Goal: Navigation & Orientation: Find specific page/section

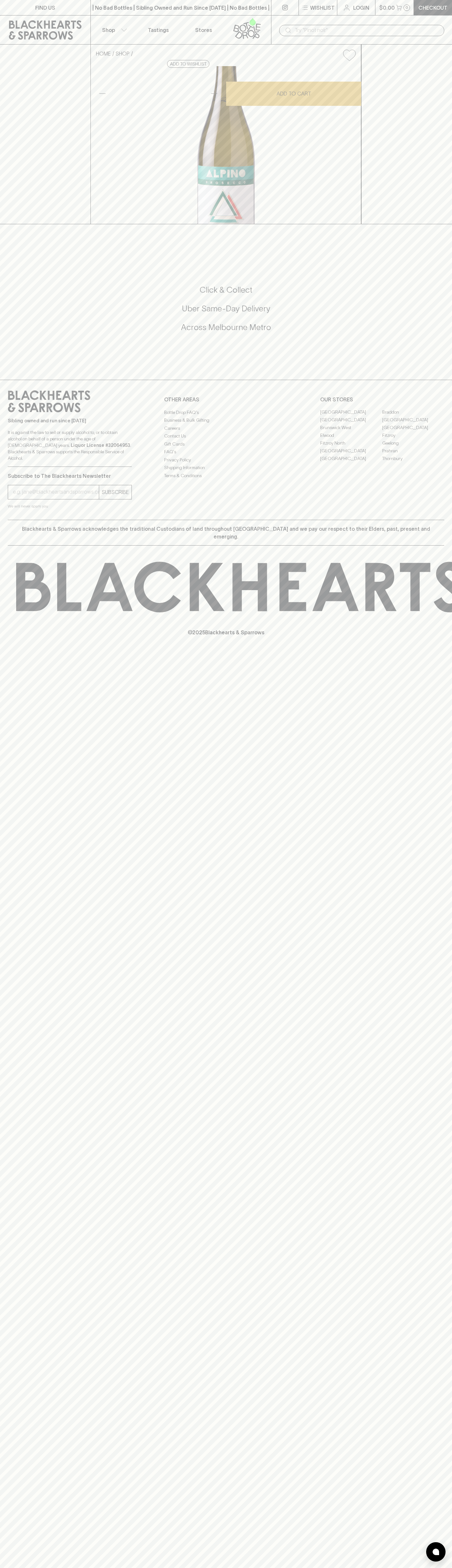
click at [140, 23] on link "Tastings" at bounding box center [158, 29] width 45 height 29
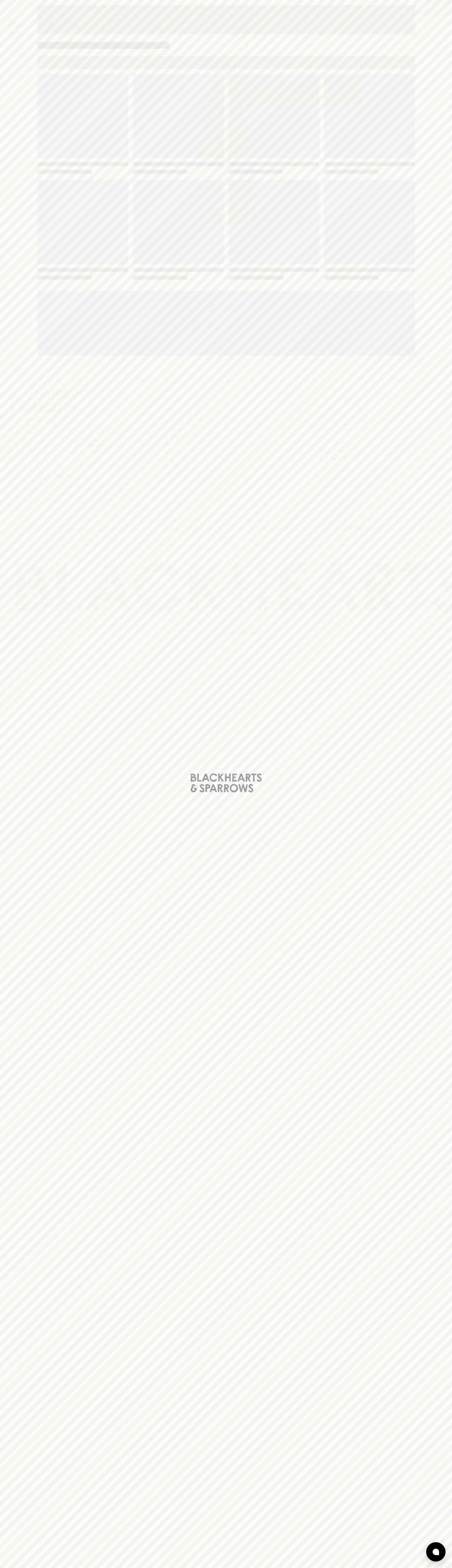
click at [442, 1113] on div "Loading" at bounding box center [226, 784] width 452 height 1568
click at [381, 1567] on html "FIND US | No Bad Bottles | Sibling Owned and Run Since [DATE] | No Bad Bottles …" at bounding box center [226, 784] width 452 height 1568
click at [27, 414] on div "Loading" at bounding box center [226, 784] width 452 height 1568
